Goal: Information Seeking & Learning: Understand process/instructions

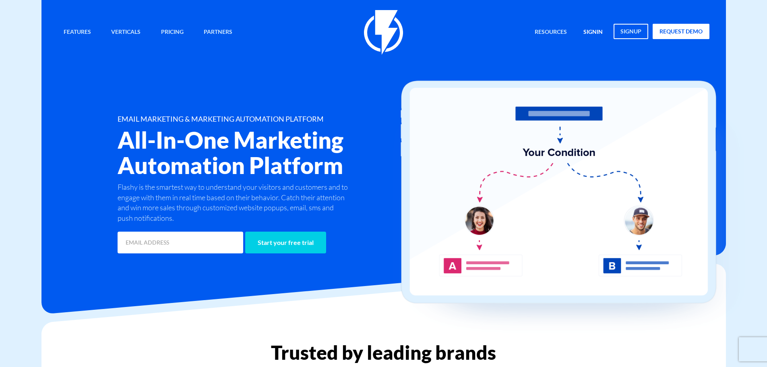
click at [588, 27] on link "signin" at bounding box center [592, 32] width 31 height 17
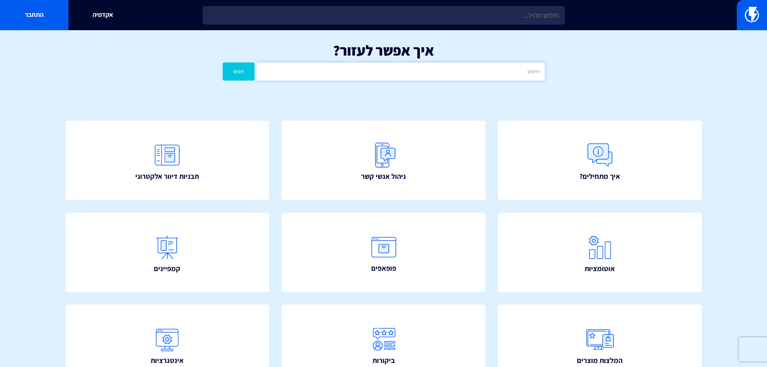
click at [478, 79] on input "text" at bounding box center [401, 71] width 288 height 18
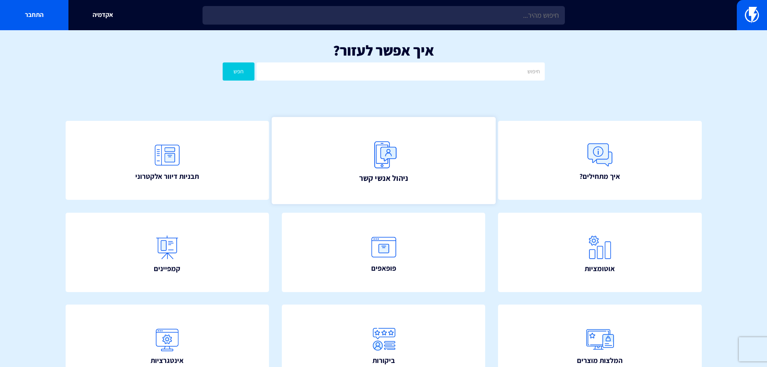
click at [372, 186] on link "ניהול אנשי קשר" at bounding box center [383, 160] width 224 height 87
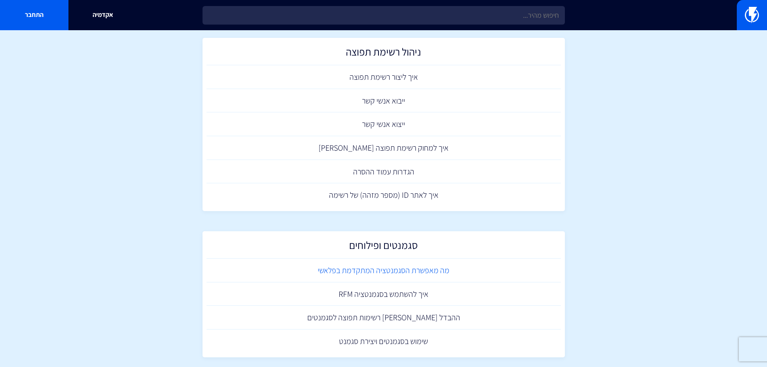
scroll to position [312, 0]
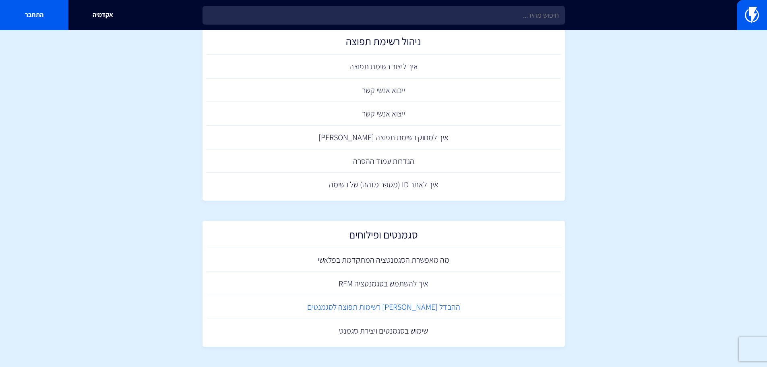
click at [390, 311] on link "ההבדל [PERSON_NAME] רשימות תפוצה לסגמנטים" at bounding box center [384, 307] width 354 height 24
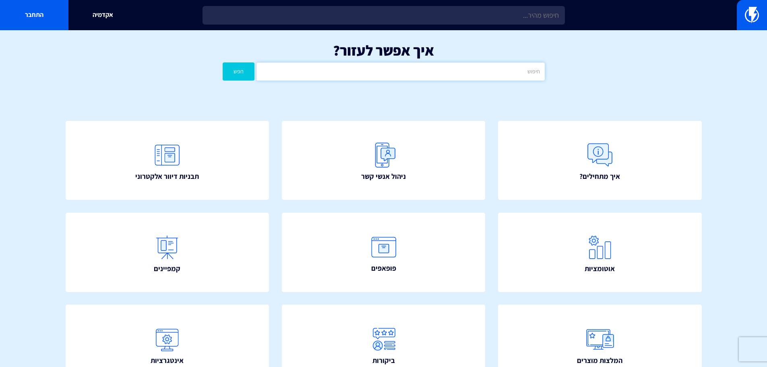
click at [439, 72] on input "text" at bounding box center [401, 71] width 288 height 18
type input "רשומות"
click at [223, 62] on button "חפש" at bounding box center [239, 71] width 32 height 18
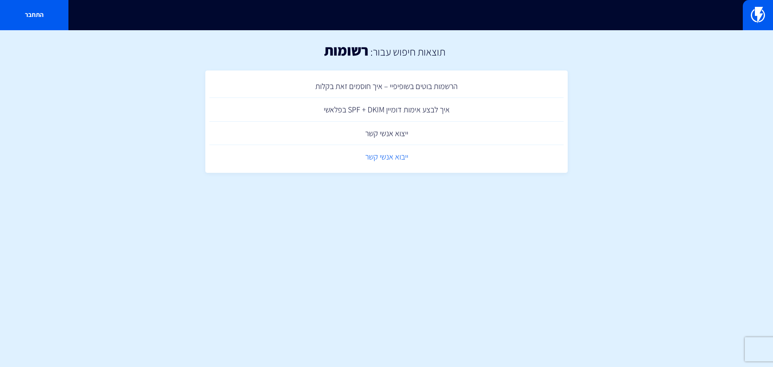
click at [401, 162] on link "ייבוא אנשי קשר" at bounding box center [386, 157] width 354 height 24
